Goal: Communication & Community: Ask a question

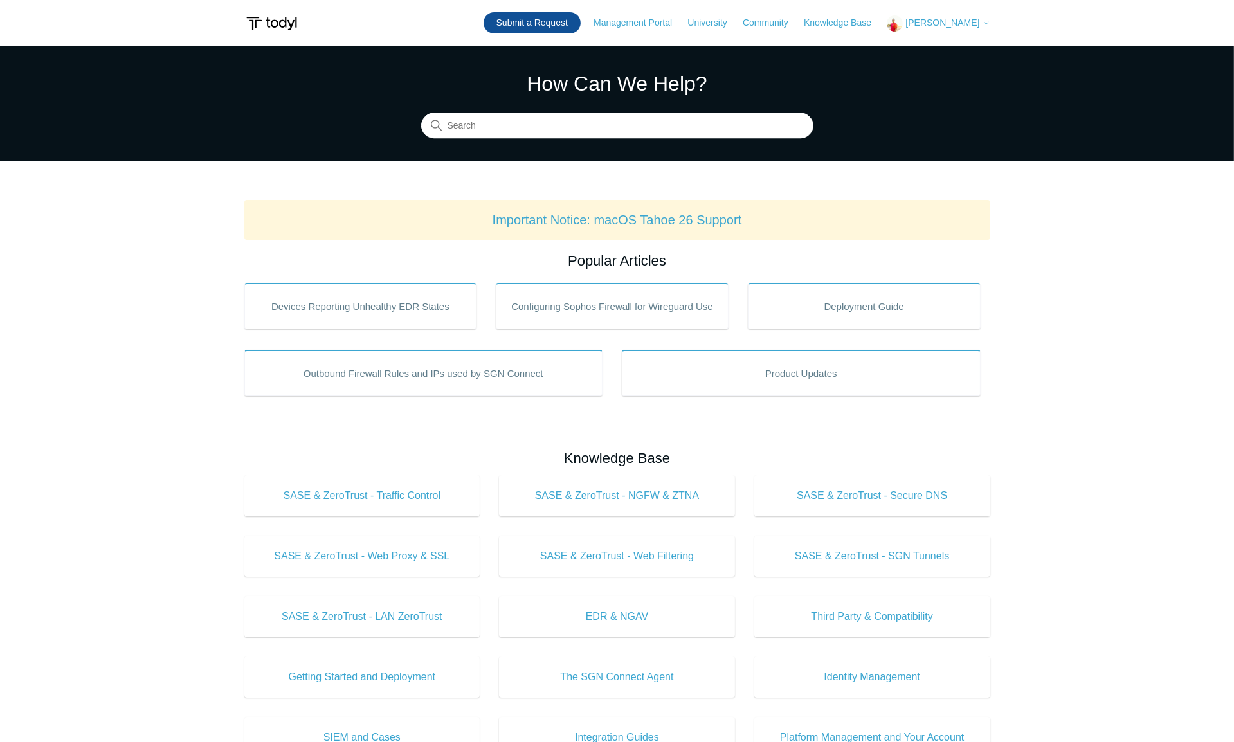
click at [553, 24] on link "Submit a Request" at bounding box center [532, 22] width 97 height 21
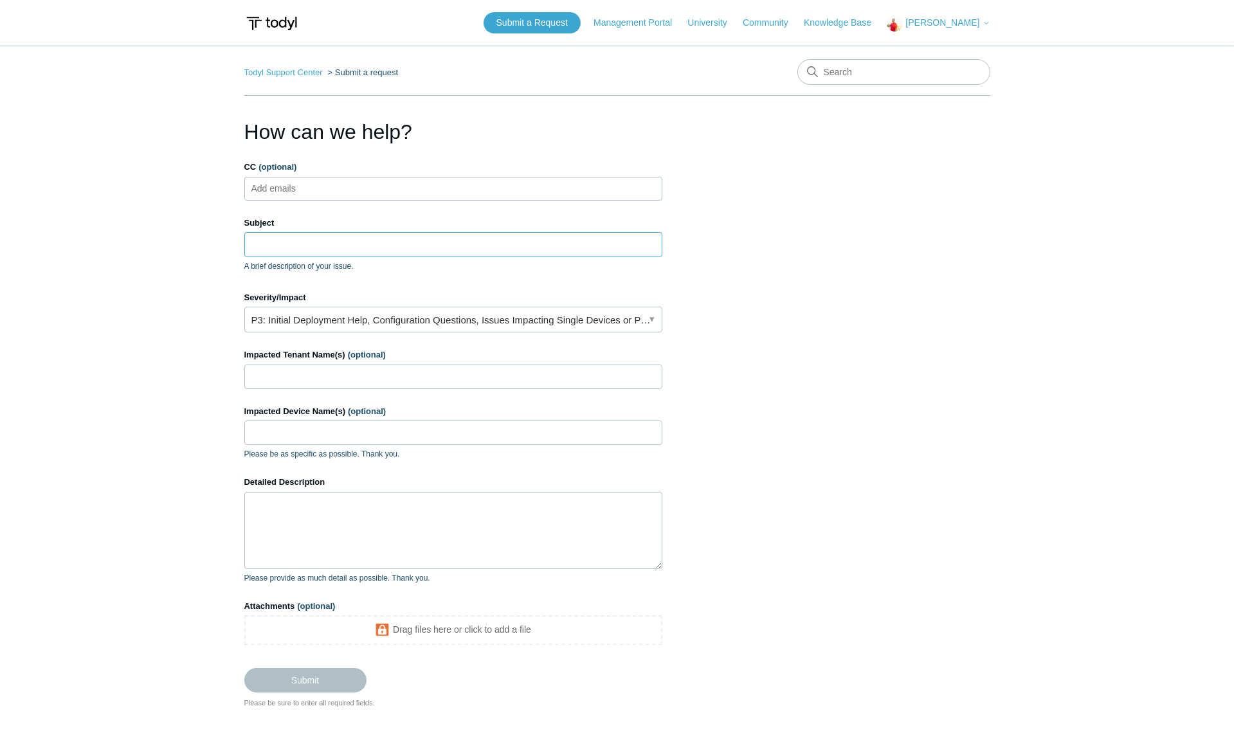
click at [343, 244] on input "Subject" at bounding box center [453, 244] width 418 height 24
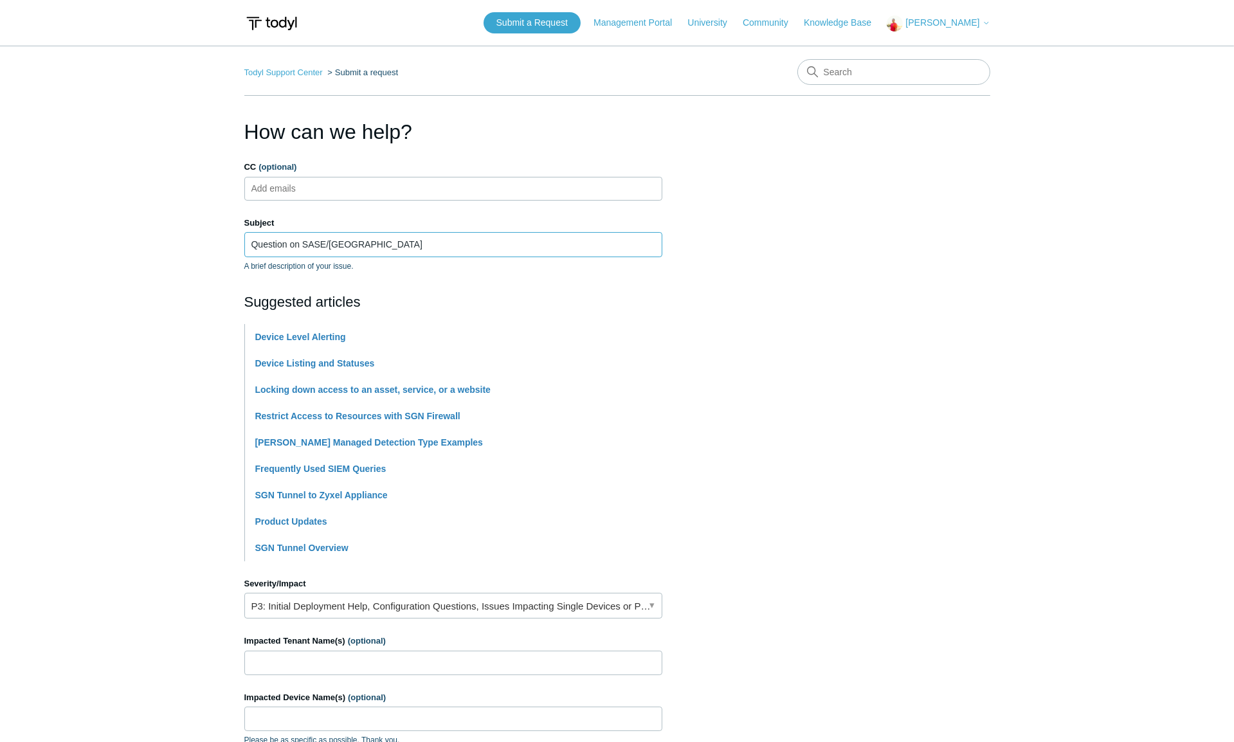
type input "Question on SASE/[GEOGRAPHIC_DATA]"
click at [165, 333] on main "Todyl Support Center Submit a request How can we help? CC (optional) Add emails…" at bounding box center [617, 520] width 1234 height 949
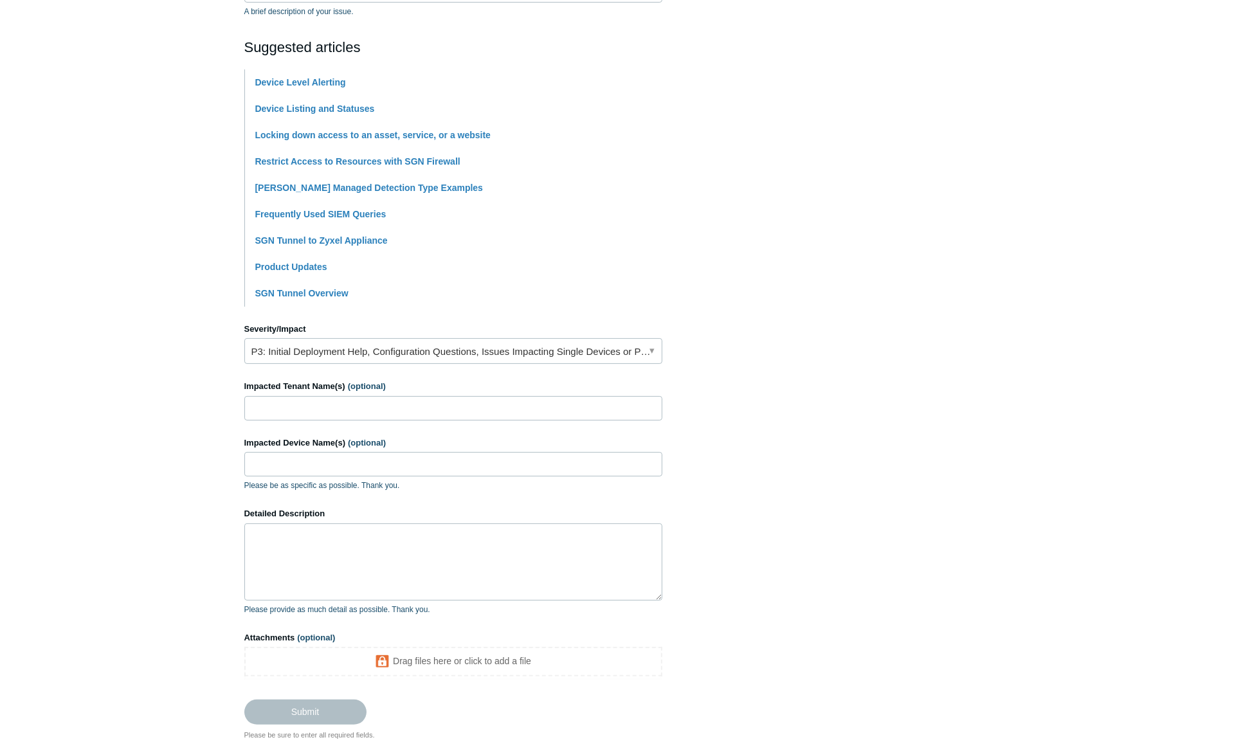
scroll to position [257, 0]
click at [292, 410] on input "Impacted Tenant Name(s) (optional)" at bounding box center [453, 406] width 418 height 24
type input "My Secure Advantage"
click at [322, 462] on input "Impacted Device Name(s) (optional)" at bounding box center [453, 462] width 418 height 24
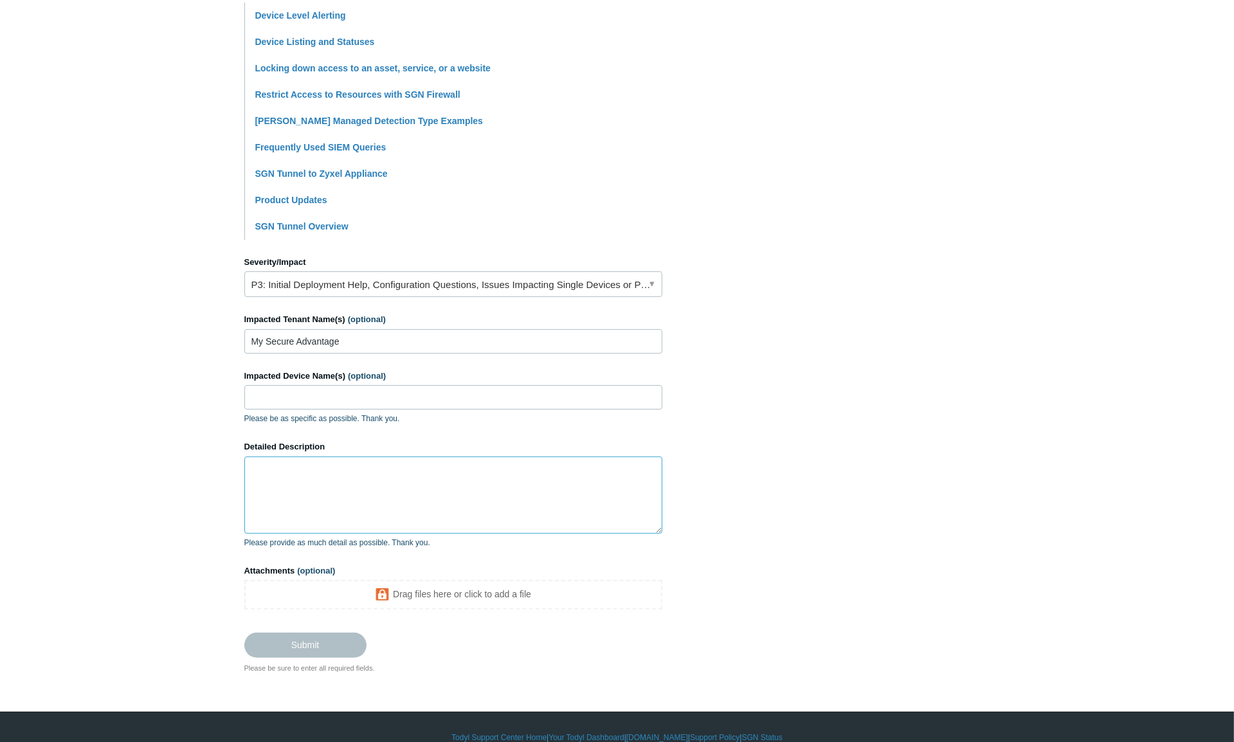
click at [297, 459] on textarea "Detailed Description" at bounding box center [453, 495] width 418 height 77
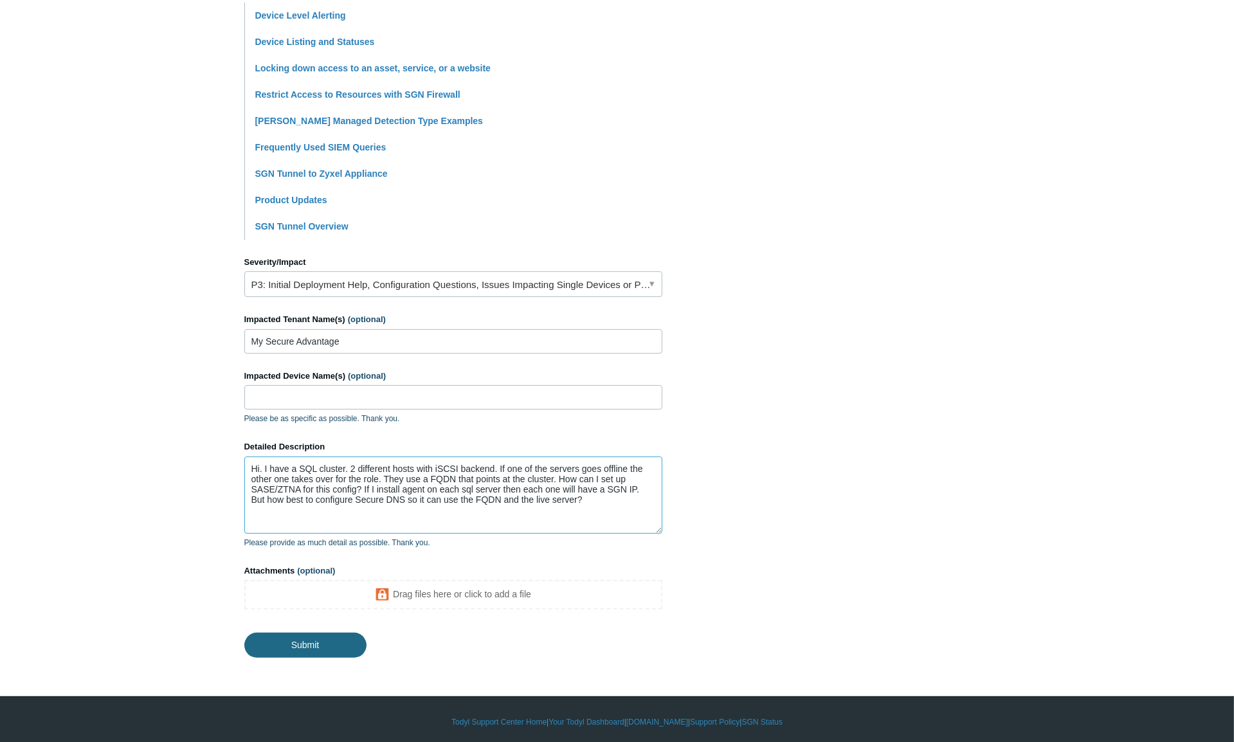
type textarea "Hi. I have a SQL cluster. 2 different hosts with iSCSI backend. If one of the s…"
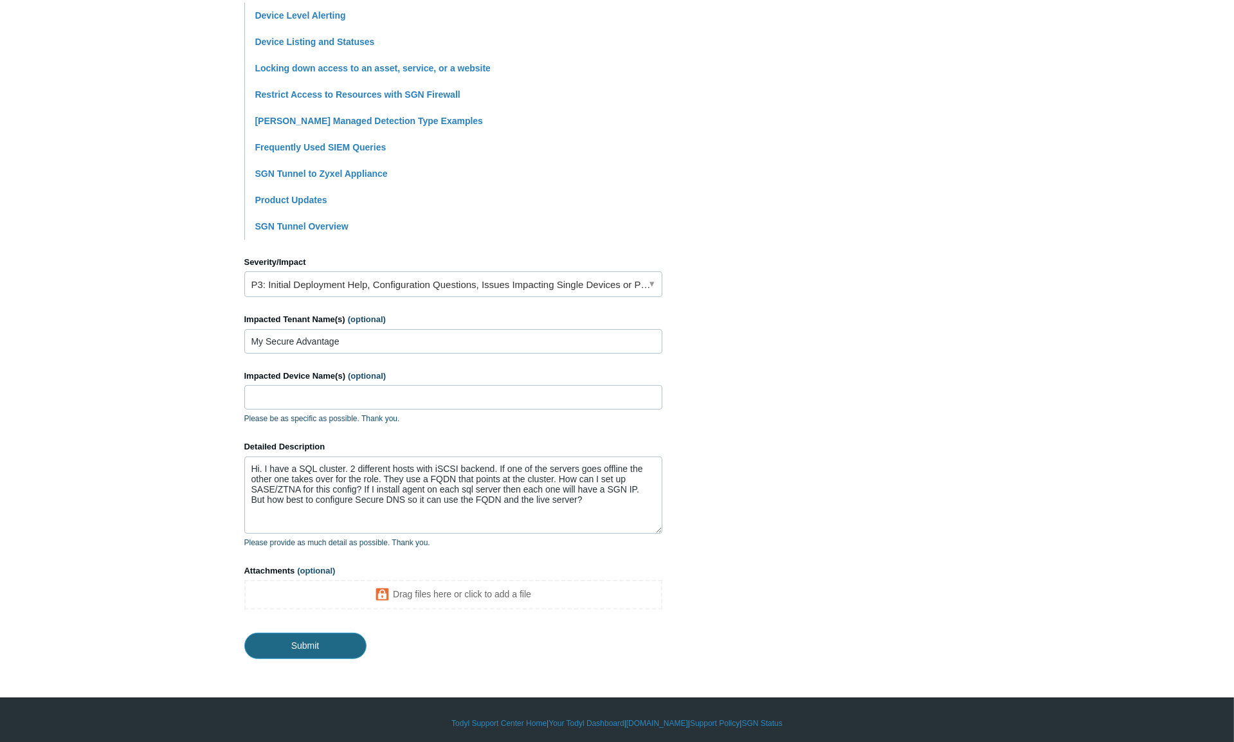
click at [304, 644] on input "Submit" at bounding box center [305, 646] width 122 height 26
